Goal: Obtain resource: Download file/media

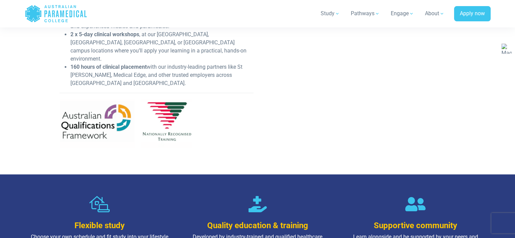
click at [172, 103] on img at bounding box center [126, 122] width 132 height 49
drag, startPoint x: 172, startPoint y: 103, endPoint x: 297, endPoint y: 96, distance: 125.1
click at [297, 96] on div "What you’ll learn This nationally recognised qualification will give you the sk…" at bounding box center [258, 21] width 404 height 264
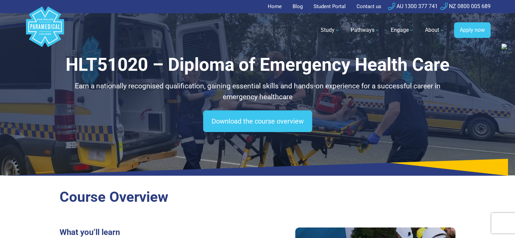
click at [275, 4] on link "Home" at bounding box center [277, 6] width 18 height 13
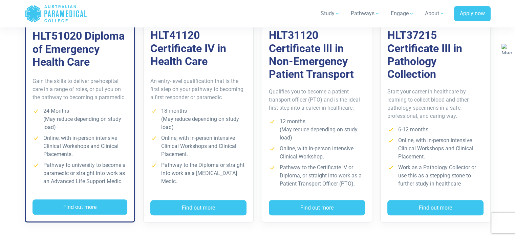
scroll to position [542, 0]
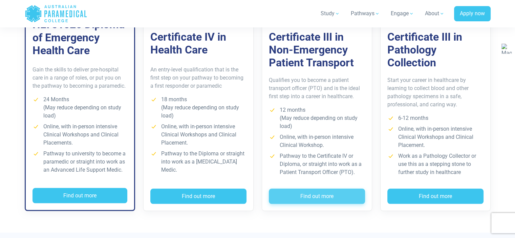
click at [318, 202] on button "Find out more" at bounding box center [317, 197] width 96 height 16
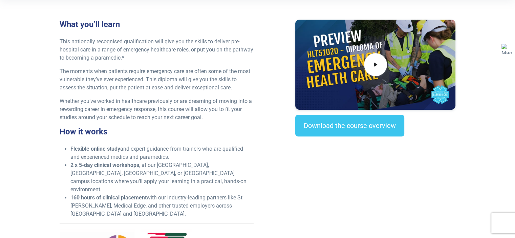
scroll to position [203, 0]
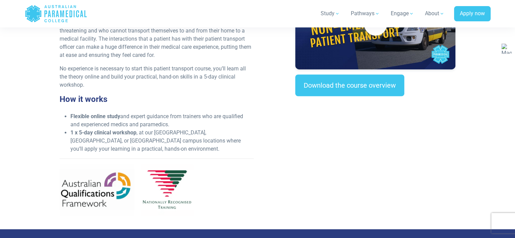
scroll to position [271, 0]
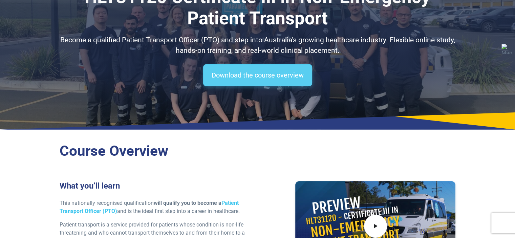
click at [265, 74] on link "Download the course overview" at bounding box center [257, 75] width 109 height 22
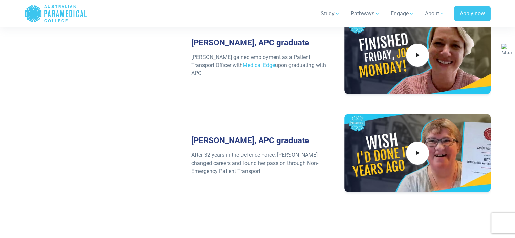
scroll to position [2632, 0]
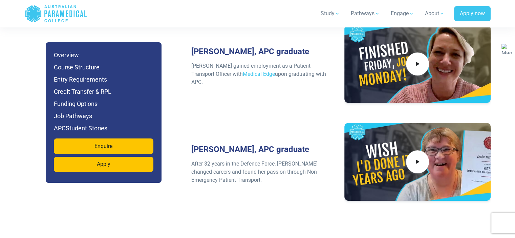
click at [87, 70] on h6 "Course Structure" at bounding box center [104, 67] width 100 height 9
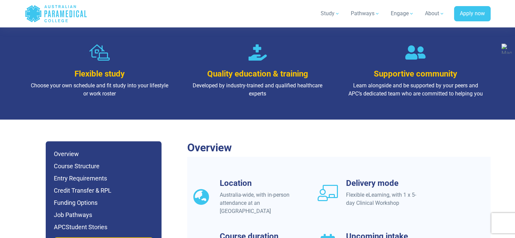
scroll to position [367, 0]
